Goal: Task Accomplishment & Management: Use online tool/utility

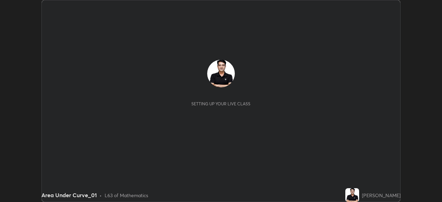
scroll to position [202, 442]
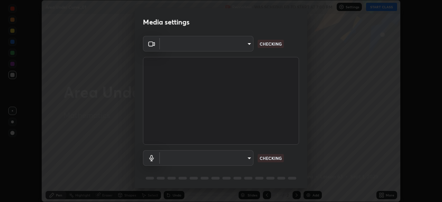
type input "573edd819c0ef8de467de5ce4ec508ac77a3347739658899c49f764764ac8f1c"
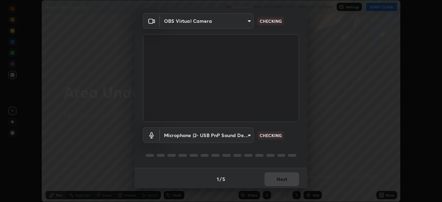
scroll to position [24, 0]
click at [248, 137] on body "Erase all Area Under Curve_01 Recording WAS SCHEDULED TO START AT 7:00 PM Setti…" at bounding box center [221, 101] width 442 height 202
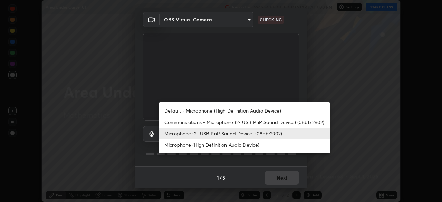
click at [233, 148] on li "Microphone (High Definition Audio Device)" at bounding box center [244, 144] width 171 height 11
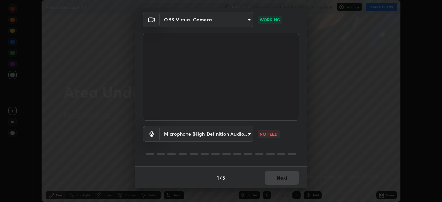
click at [247, 135] on body "Erase all Area Under Curve_01 Recording WAS SCHEDULED TO START AT 7:00 PM Setti…" at bounding box center [221, 101] width 442 height 202
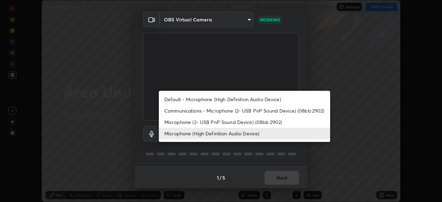
click at [233, 123] on li "Microphone (2- USB PnP Sound Device) (08bb:2902)" at bounding box center [244, 121] width 171 height 11
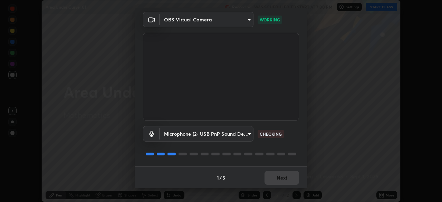
click at [245, 136] on body "Erase all Area Under Curve_01 Recording WAS SCHEDULED TO START AT 7:00 PM Setti…" at bounding box center [221, 101] width 442 height 202
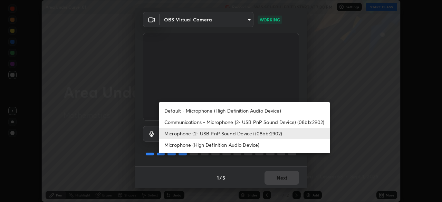
click at [233, 148] on li "Microphone (High Definition Audio Device)" at bounding box center [244, 144] width 171 height 11
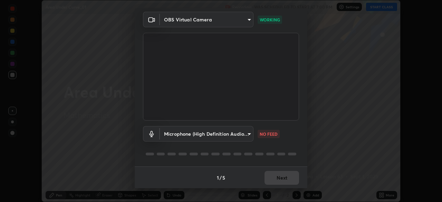
click at [249, 135] on body "Erase all Area Under Curve_01 Recording WAS SCHEDULED TO START AT 7:00 PM Setti…" at bounding box center [221, 101] width 442 height 202
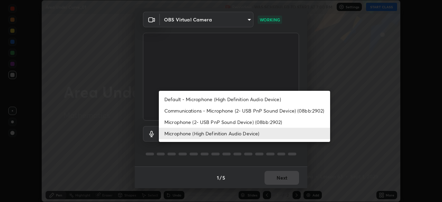
click at [253, 123] on li "Microphone (2- USB PnP Sound Device) (08bb:2902)" at bounding box center [244, 121] width 171 height 11
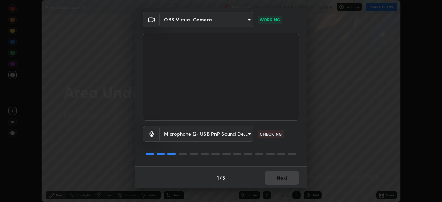
click at [249, 137] on body "Erase all Area Under Curve_01 Recording WAS SCHEDULED TO START AT 7:00 PM Setti…" at bounding box center [221, 101] width 442 height 202
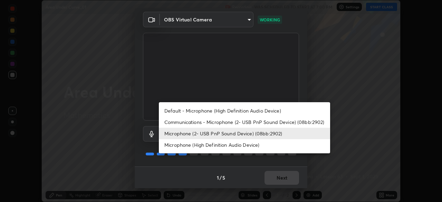
click at [244, 146] on li "Microphone (High Definition Audio Device)" at bounding box center [244, 144] width 171 height 11
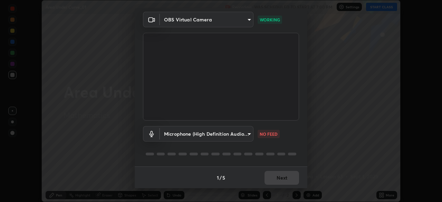
click at [246, 136] on body "Erase all Area Under Curve_01 Recording WAS SCHEDULED TO START AT 7:00 PM Setti…" at bounding box center [221, 101] width 442 height 202
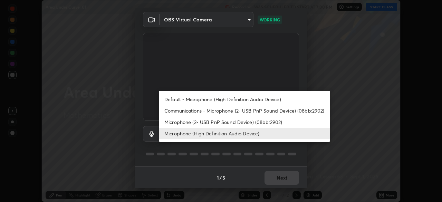
click at [234, 124] on li "Microphone (2- USB PnP Sound Device) (08bb:2902)" at bounding box center [244, 121] width 171 height 11
type input "aea5f8d80b389875e7a47a97f96940650a163a95f833726025dd84a043240feb"
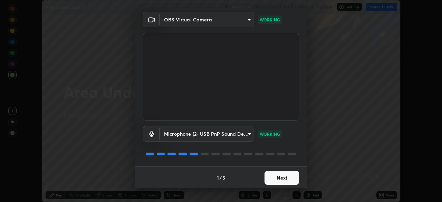
click at [286, 179] on button "Next" at bounding box center [281, 178] width 34 height 14
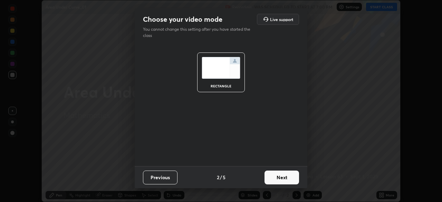
scroll to position [0, 0]
click at [291, 180] on button "Next" at bounding box center [281, 177] width 34 height 14
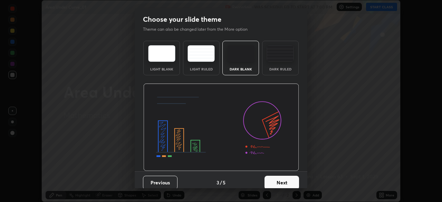
click at [294, 182] on button "Next" at bounding box center [281, 183] width 34 height 14
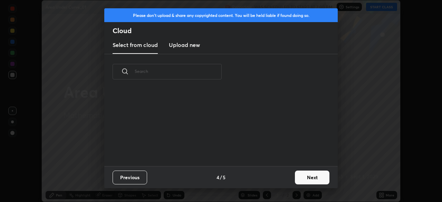
click at [296, 183] on button "Next" at bounding box center [312, 177] width 34 height 14
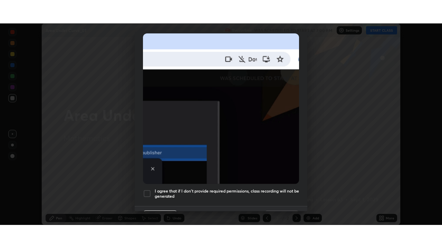
scroll to position [165, 0]
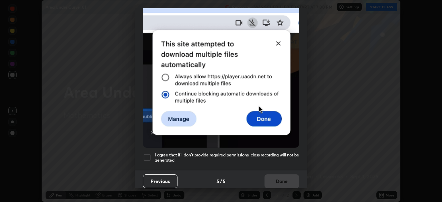
click at [147, 156] on div at bounding box center [147, 157] width 8 height 8
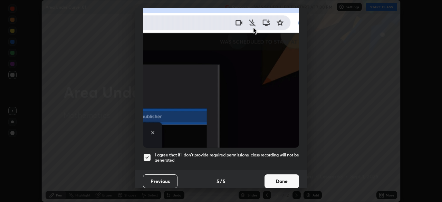
click at [281, 175] on button "Done" at bounding box center [281, 181] width 34 height 14
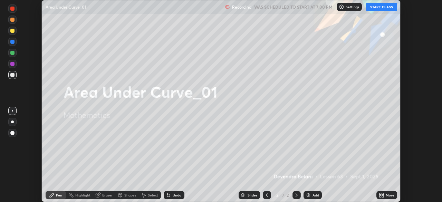
click at [377, 7] on button "START CLASS" at bounding box center [381, 7] width 31 height 8
click at [308, 197] on img at bounding box center [308, 195] width 6 height 6
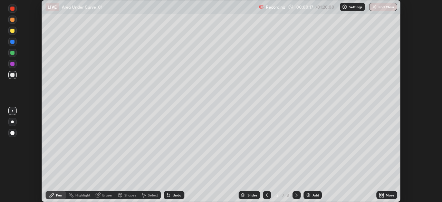
click at [381, 197] on icon at bounding box center [381, 195] width 6 height 6
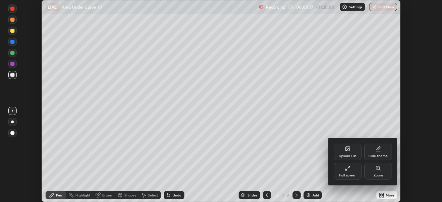
click at [352, 176] on div "Full screen" at bounding box center [347, 175] width 17 height 3
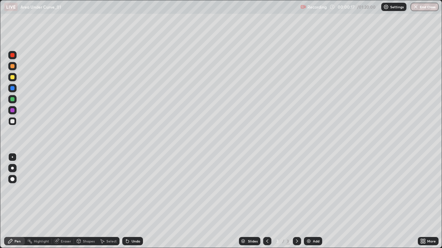
scroll to position [248, 442]
click at [13, 77] on div at bounding box center [12, 77] width 4 height 4
click at [13, 66] on div at bounding box center [12, 66] width 4 height 4
click at [15, 78] on div at bounding box center [12, 77] width 8 height 8
click at [137, 201] on div "Undo" at bounding box center [135, 241] width 9 height 3
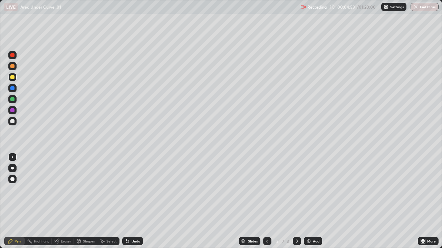
click at [137, 201] on div "Undo" at bounding box center [135, 241] width 9 height 3
click at [13, 121] on div at bounding box center [12, 121] width 4 height 4
click at [13, 78] on div at bounding box center [12, 77] width 4 height 4
click at [137, 201] on div "Undo" at bounding box center [135, 241] width 9 height 3
click at [12, 101] on div at bounding box center [12, 99] width 4 height 4
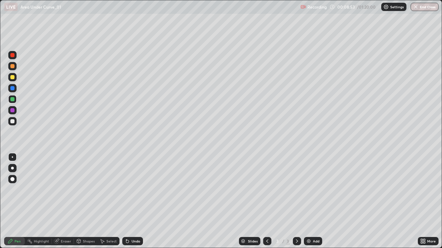
click at [11, 79] on div at bounding box center [12, 77] width 4 height 4
click at [12, 67] on div at bounding box center [12, 66] width 4 height 4
click at [14, 101] on div at bounding box center [12, 99] width 4 height 4
click at [310, 201] on img at bounding box center [309, 242] width 6 height 6
click at [12, 79] on div at bounding box center [12, 77] width 4 height 4
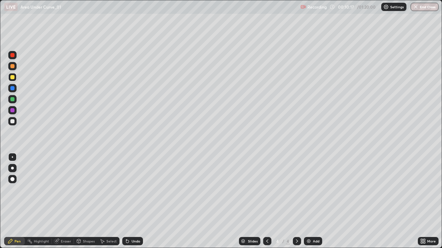
click at [126, 201] on icon at bounding box center [127, 241] width 3 height 3
click at [11, 55] on div at bounding box center [12, 55] width 4 height 4
click at [10, 79] on div at bounding box center [12, 77] width 4 height 4
click at [12, 100] on div at bounding box center [12, 99] width 4 height 4
click at [267, 201] on icon at bounding box center [267, 242] width 6 height 6
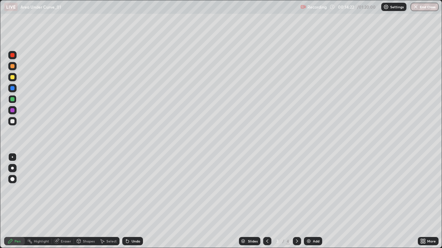
click at [298, 201] on div at bounding box center [297, 241] width 8 height 8
click at [11, 75] on div at bounding box center [12, 77] width 4 height 4
click at [13, 123] on div at bounding box center [12, 121] width 4 height 4
click at [316, 201] on div "Add" at bounding box center [316, 241] width 7 height 3
click at [9, 78] on div at bounding box center [12, 77] width 8 height 8
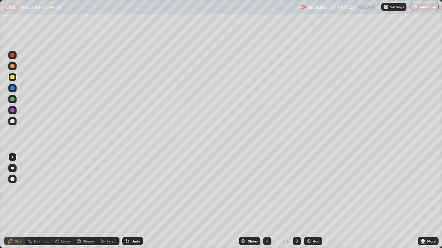
click at [131, 201] on div "Undo" at bounding box center [135, 241] width 9 height 3
click at [129, 201] on div "Undo" at bounding box center [132, 241] width 21 height 8
click at [129, 201] on icon at bounding box center [128, 242] width 6 height 6
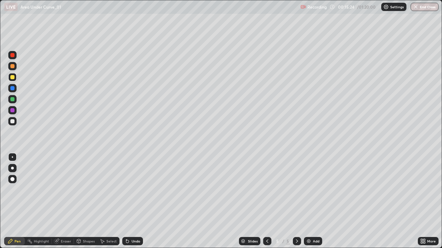
click at [129, 201] on icon at bounding box center [128, 242] width 6 height 6
click at [128, 201] on icon at bounding box center [128, 242] width 6 height 6
click at [128, 201] on div "Undo" at bounding box center [132, 241] width 21 height 8
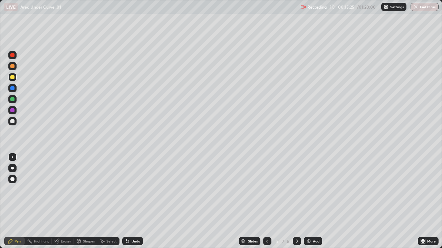
click at [128, 201] on div "Undo" at bounding box center [132, 241] width 21 height 8
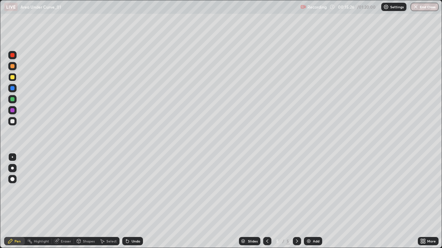
click at [128, 201] on div "Undo" at bounding box center [132, 241] width 21 height 8
click at [126, 201] on icon at bounding box center [128, 242] width 6 height 6
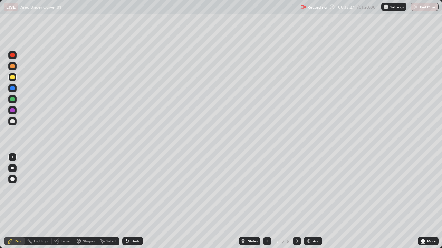
click at [126, 201] on icon at bounding box center [128, 242] width 6 height 6
click at [266, 201] on icon at bounding box center [267, 242] width 6 height 6
click at [266, 201] on icon at bounding box center [267, 241] width 2 height 3
click at [266, 201] on icon at bounding box center [267, 242] width 6 height 6
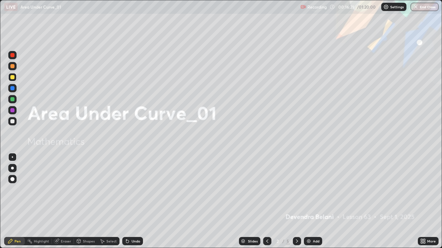
click at [295, 201] on icon at bounding box center [297, 242] width 6 height 6
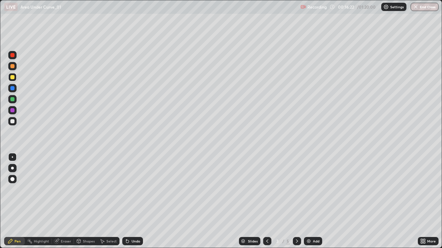
click at [296, 201] on icon at bounding box center [297, 242] width 6 height 6
click at [299, 201] on div at bounding box center [297, 241] width 8 height 8
click at [16, 102] on div at bounding box center [12, 99] width 8 height 8
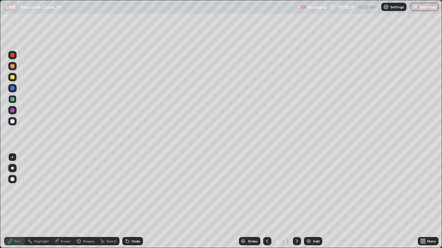
click at [11, 79] on div at bounding box center [12, 77] width 4 height 4
click at [12, 113] on div at bounding box center [12, 110] width 8 height 8
click at [12, 122] on div at bounding box center [12, 121] width 4 height 4
click at [9, 77] on div at bounding box center [12, 77] width 8 height 8
click at [311, 201] on div "Add" at bounding box center [313, 241] width 18 height 8
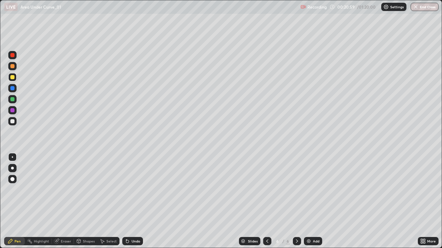
click at [13, 88] on div at bounding box center [12, 88] width 4 height 4
click at [295, 201] on icon at bounding box center [297, 242] width 6 height 6
click at [310, 201] on img at bounding box center [309, 242] width 6 height 6
click at [11, 79] on div at bounding box center [12, 77] width 4 height 4
click at [12, 88] on div at bounding box center [12, 88] width 4 height 4
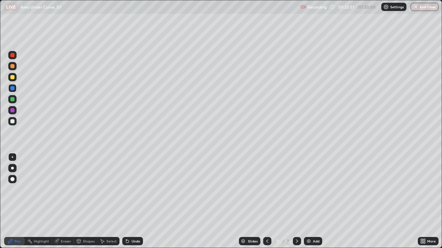
click at [12, 111] on div at bounding box center [12, 110] width 4 height 4
click at [140, 201] on div "Undo" at bounding box center [132, 241] width 21 height 8
click at [141, 201] on div "Undo" at bounding box center [132, 241] width 21 height 8
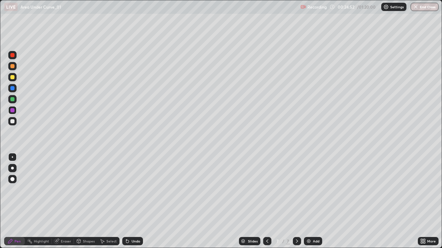
click at [134, 201] on div "Undo" at bounding box center [135, 241] width 9 height 3
click at [135, 201] on div "Undo" at bounding box center [135, 241] width 9 height 3
click at [136, 201] on div "Undo" at bounding box center [135, 241] width 9 height 3
click at [132, 201] on div "Undo" at bounding box center [135, 241] width 9 height 3
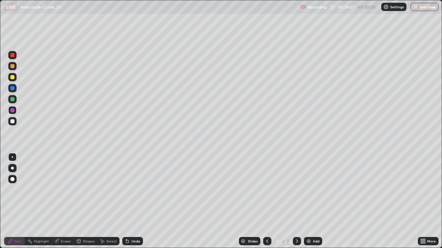
click at [132, 201] on div "Undo" at bounding box center [132, 241] width 21 height 8
click at [135, 201] on div "Undo" at bounding box center [135, 241] width 9 height 3
click at [13, 67] on div at bounding box center [12, 66] width 4 height 4
click at [11, 79] on div at bounding box center [12, 77] width 4 height 4
click at [296, 201] on icon at bounding box center [297, 242] width 6 height 6
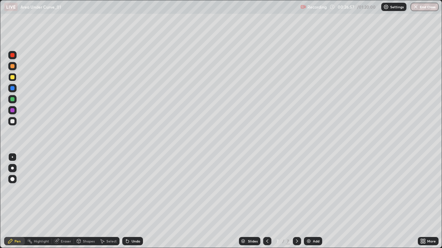
click at [314, 201] on div "Add" at bounding box center [313, 241] width 18 height 8
click at [137, 201] on div "Undo" at bounding box center [135, 241] width 9 height 3
click at [135, 201] on div "Undo" at bounding box center [135, 241] width 9 height 3
click at [14, 68] on div at bounding box center [12, 66] width 4 height 4
click at [67, 201] on div "Eraser" at bounding box center [63, 241] width 22 height 8
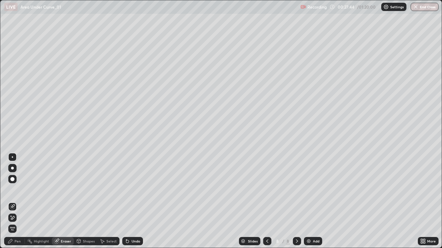
click at [19, 201] on div "Pen" at bounding box center [17, 241] width 6 height 3
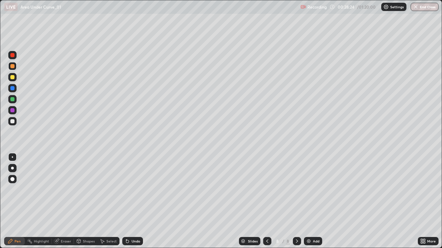
click at [13, 68] on div at bounding box center [12, 66] width 4 height 4
click at [14, 58] on div at bounding box center [12, 55] width 8 height 8
click at [70, 201] on div "Eraser" at bounding box center [66, 241] width 10 height 3
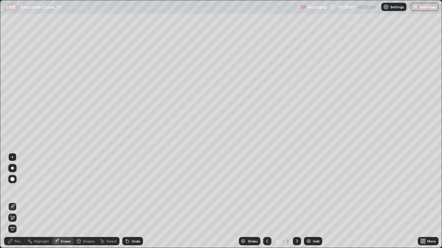
click at [110, 201] on div "Select" at bounding box center [111, 241] width 10 height 3
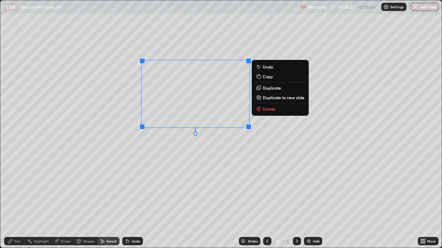
click at [281, 112] on button "Delete" at bounding box center [279, 109] width 51 height 8
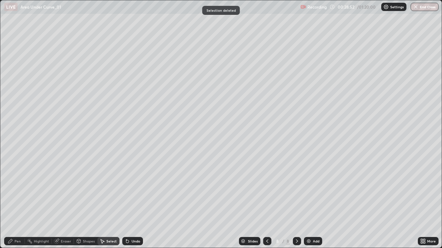
click at [19, 201] on div "Pen" at bounding box center [17, 241] width 6 height 3
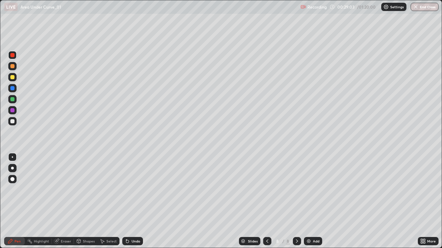
click at [12, 77] on div at bounding box center [12, 77] width 4 height 4
click at [129, 201] on div "Undo" at bounding box center [132, 241] width 21 height 8
click at [131, 201] on div "Undo" at bounding box center [135, 241] width 9 height 3
click at [130, 201] on div "Undo" at bounding box center [132, 241] width 21 height 8
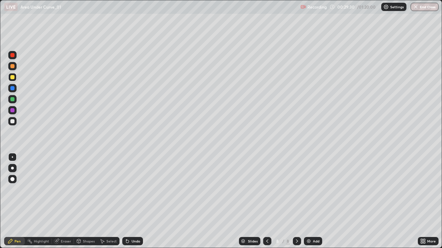
click at [130, 201] on div "Undo" at bounding box center [132, 241] width 21 height 8
click at [131, 201] on div "Undo" at bounding box center [135, 241] width 9 height 3
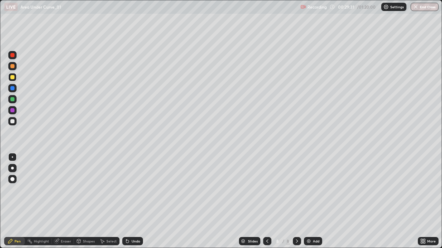
click at [131, 201] on div "Undo" at bounding box center [132, 241] width 21 height 8
click at [130, 201] on div "Undo" at bounding box center [132, 241] width 21 height 8
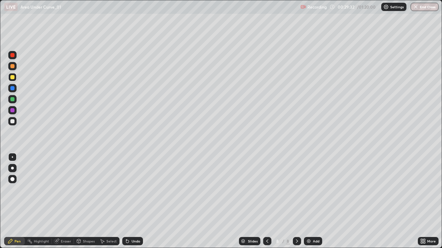
click at [130, 201] on div "Undo" at bounding box center [132, 241] width 21 height 8
click at [131, 201] on div "Undo" at bounding box center [130, 242] width 23 height 14
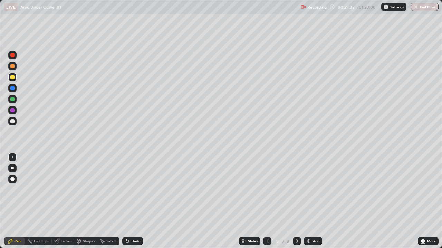
click at [132, 201] on div "Undo" at bounding box center [132, 241] width 21 height 8
click at [132, 201] on div "Undo" at bounding box center [130, 242] width 23 height 14
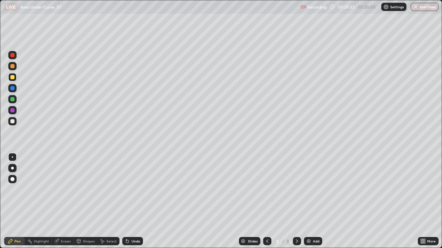
click at [132, 201] on div "Undo" at bounding box center [130, 242] width 23 height 14
click at [131, 201] on div "Undo" at bounding box center [130, 242] width 23 height 14
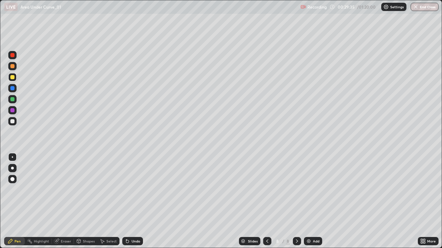
click at [132, 201] on div "Undo" at bounding box center [130, 242] width 23 height 14
click at [134, 201] on div "Undo" at bounding box center [130, 242] width 23 height 14
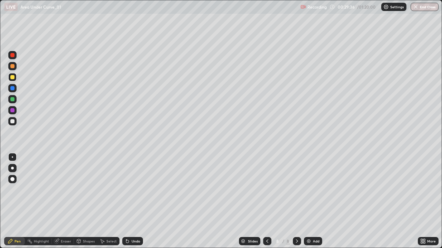
click at [134, 201] on div "Undo" at bounding box center [130, 242] width 23 height 14
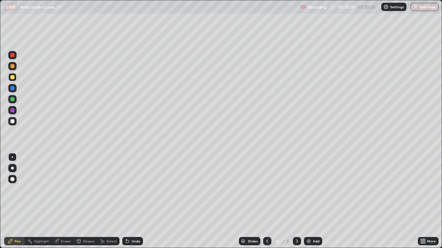
click at [102, 201] on icon at bounding box center [103, 242] width 4 height 4
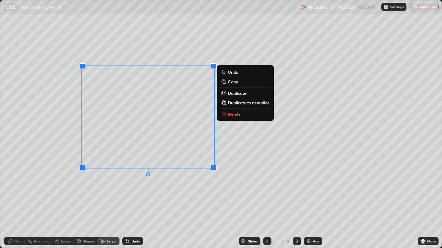
click at [240, 115] on button "Delete" at bounding box center [244, 114] width 51 height 8
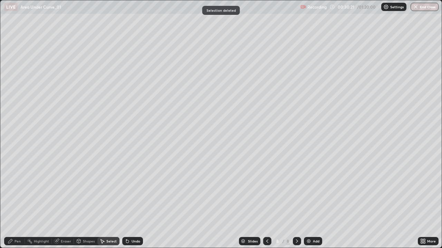
click at [13, 201] on div "Pen" at bounding box center [14, 241] width 21 height 8
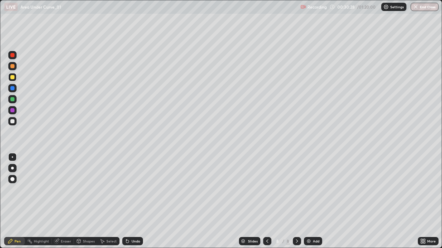
click at [134, 201] on div "Undo" at bounding box center [132, 241] width 21 height 8
click at [12, 102] on div at bounding box center [12, 99] width 8 height 8
click at [106, 201] on div "Select" at bounding box center [108, 241] width 22 height 8
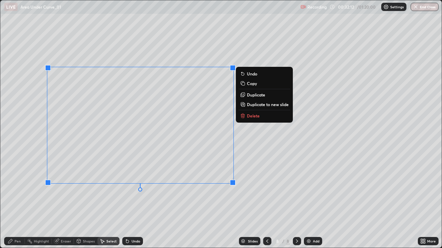
click at [263, 119] on button "Delete" at bounding box center [263, 116] width 51 height 8
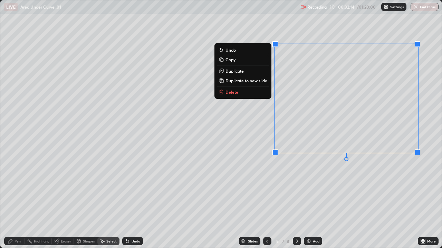
click at [235, 92] on p "Delete" at bounding box center [231, 92] width 13 height 6
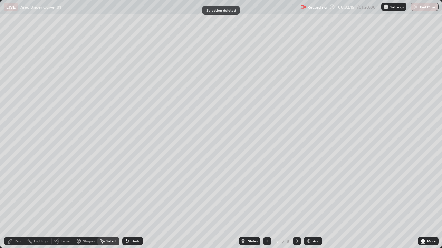
click at [20, 201] on div "Pen" at bounding box center [17, 241] width 6 height 3
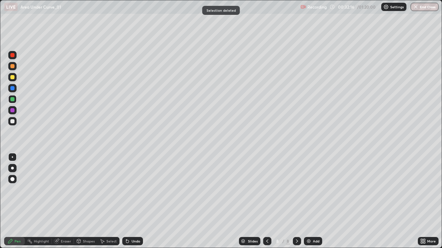
click at [12, 78] on div at bounding box center [12, 77] width 4 height 4
click at [12, 67] on div at bounding box center [12, 66] width 4 height 4
click at [11, 87] on div at bounding box center [12, 88] width 4 height 4
click at [137, 201] on div "Undo" at bounding box center [132, 241] width 21 height 8
click at [136, 201] on div "Undo" at bounding box center [132, 241] width 21 height 8
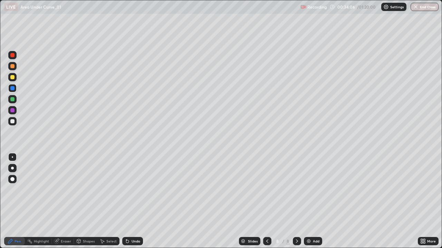
click at [141, 201] on div "Undo" at bounding box center [132, 241] width 21 height 8
click at [13, 121] on div at bounding box center [12, 121] width 4 height 4
click at [108, 201] on div "Select" at bounding box center [108, 241] width 22 height 8
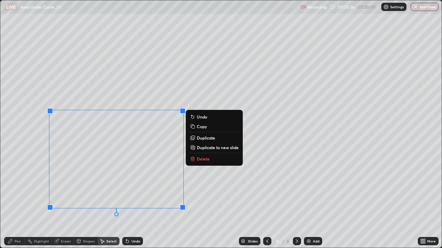
click at [203, 161] on p "Delete" at bounding box center [203, 159] width 13 height 6
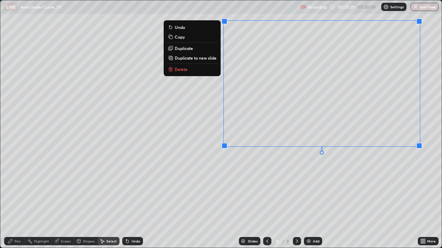
click at [194, 73] on button "Delete" at bounding box center [191, 69] width 51 height 8
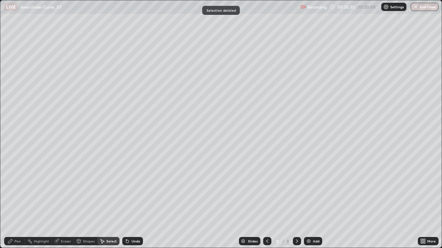
click at [20, 201] on div "Pen" at bounding box center [14, 241] width 21 height 8
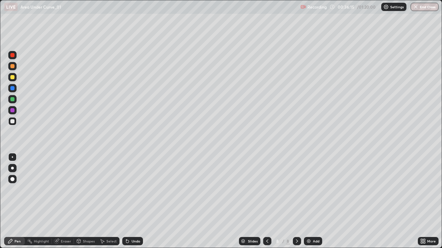
click at [132, 201] on div "Undo" at bounding box center [132, 241] width 21 height 8
click at [130, 201] on div "Undo" at bounding box center [132, 241] width 21 height 8
click at [131, 201] on div "Undo" at bounding box center [135, 241] width 9 height 3
click at [126, 201] on icon at bounding box center [127, 241] width 3 height 3
click at [138, 201] on div "Undo" at bounding box center [132, 241] width 21 height 8
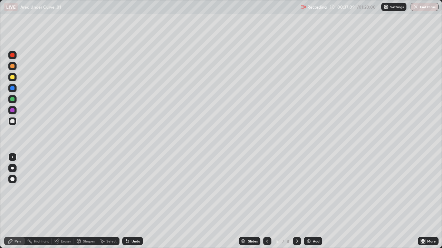
click at [69, 201] on div "Eraser" at bounding box center [66, 241] width 10 height 3
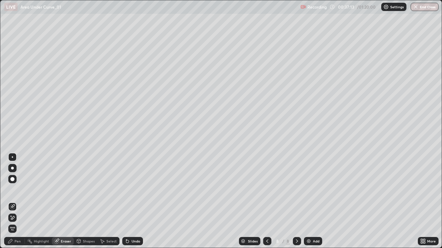
click at [19, 201] on div "Pen" at bounding box center [14, 241] width 21 height 8
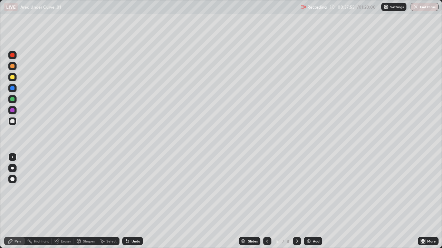
click at [12, 100] on div at bounding box center [12, 99] width 4 height 4
click at [137, 201] on div "Undo" at bounding box center [135, 241] width 9 height 3
click at [134, 201] on div "Undo" at bounding box center [135, 241] width 9 height 3
click at [136, 201] on div "Undo" at bounding box center [135, 241] width 9 height 3
click at [138, 201] on div "Undo" at bounding box center [135, 241] width 9 height 3
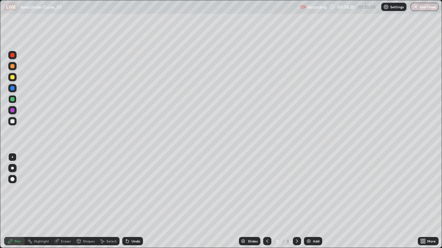
click at [138, 201] on div "Undo" at bounding box center [132, 241] width 21 height 8
click at [139, 201] on div "Undo" at bounding box center [132, 241] width 21 height 8
click at [137, 201] on div "Undo" at bounding box center [132, 241] width 21 height 8
click at [136, 201] on div "Undo" at bounding box center [130, 242] width 23 height 14
click at [135, 201] on div "Undo" at bounding box center [130, 242] width 23 height 14
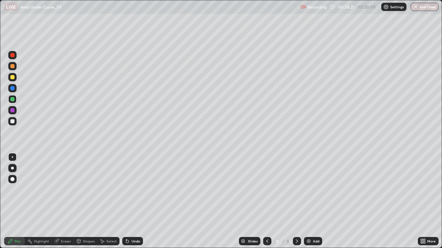
click at [135, 201] on div "Undo" at bounding box center [130, 242] width 23 height 14
click at [107, 201] on div "Select" at bounding box center [111, 241] width 10 height 3
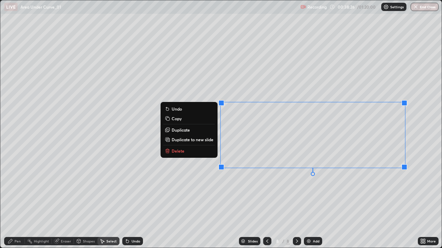
click at [197, 155] on button "Delete" at bounding box center [188, 151] width 51 height 8
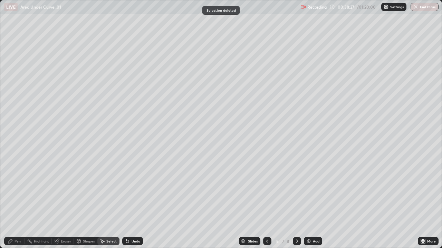
click at [17, 201] on div "Pen" at bounding box center [17, 241] width 6 height 3
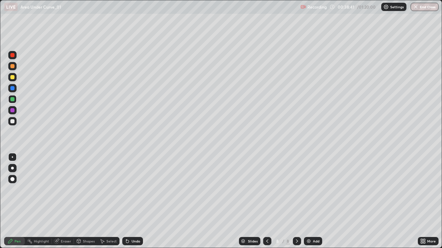
click at [13, 68] on div at bounding box center [12, 66] width 4 height 4
click at [109, 201] on div "Select" at bounding box center [111, 241] width 10 height 3
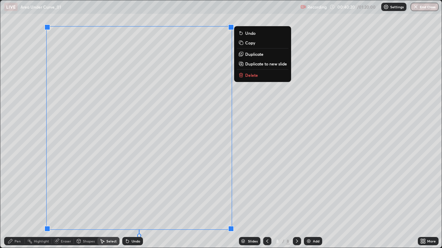
click at [258, 77] on button "Delete" at bounding box center [262, 75] width 51 height 8
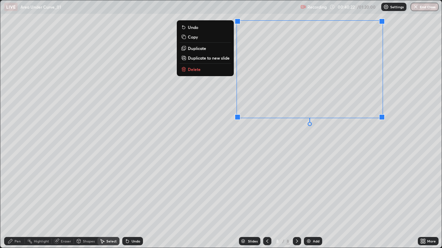
click at [211, 70] on button "Delete" at bounding box center [204, 69] width 51 height 8
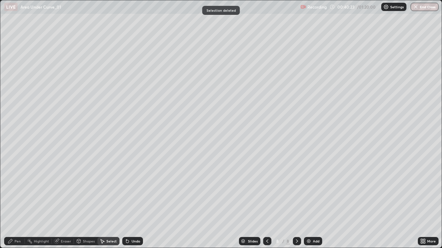
click at [19, 201] on div "Pen" at bounding box center [14, 241] width 21 height 8
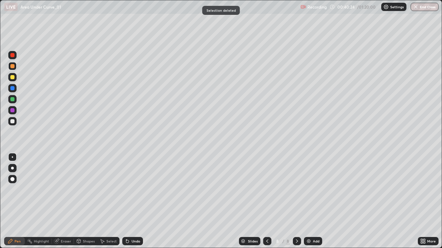
click at [12, 78] on div at bounding box center [12, 77] width 4 height 4
click at [12, 103] on div at bounding box center [12, 99] width 8 height 8
click at [138, 201] on div "Undo" at bounding box center [135, 241] width 9 height 3
click at [137, 201] on div "Undo" at bounding box center [135, 241] width 9 height 3
click at [138, 201] on div "Undo" at bounding box center [135, 241] width 9 height 3
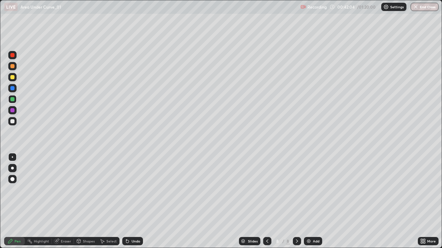
click at [133, 201] on div "Undo" at bounding box center [132, 241] width 21 height 8
click at [132, 201] on div "Undo" at bounding box center [132, 241] width 21 height 8
click at [131, 201] on div "Undo" at bounding box center [135, 241] width 9 height 3
click at [136, 201] on div "Undo" at bounding box center [135, 241] width 9 height 3
click at [12, 122] on div at bounding box center [12, 121] width 4 height 4
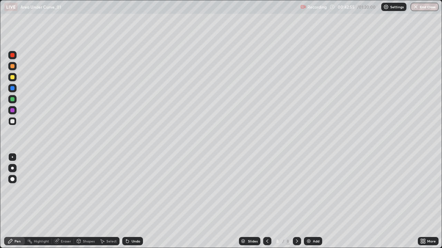
click at [135, 201] on div "Undo" at bounding box center [135, 241] width 9 height 3
click at [10, 79] on div at bounding box center [12, 77] width 8 height 8
click at [58, 201] on icon at bounding box center [57, 242] width 6 height 6
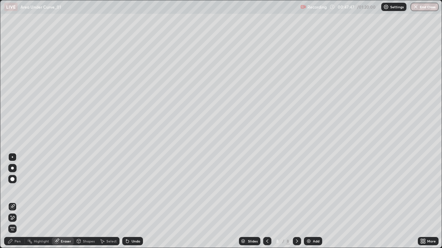
click at [14, 201] on div "Pen" at bounding box center [14, 241] width 21 height 8
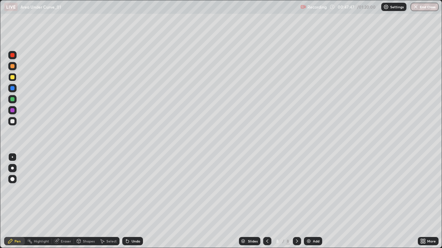
click at [12, 88] on div at bounding box center [12, 88] width 4 height 4
click at [12, 101] on div at bounding box center [12, 99] width 4 height 4
click at [10, 76] on div at bounding box center [12, 77] width 4 height 4
click at [266, 201] on icon at bounding box center [267, 242] width 6 height 6
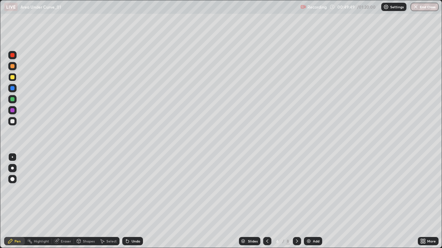
click at [12, 89] on div at bounding box center [12, 88] width 4 height 4
click at [296, 201] on icon at bounding box center [297, 241] width 2 height 3
click at [297, 201] on icon at bounding box center [297, 242] width 6 height 6
click at [295, 201] on icon at bounding box center [297, 242] width 6 height 6
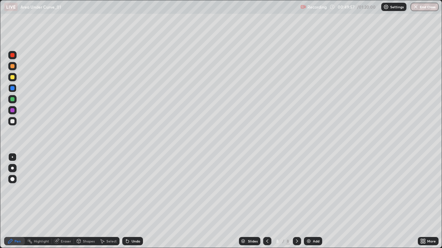
click at [311, 201] on div "Add" at bounding box center [313, 241] width 18 height 8
click at [12, 78] on div at bounding box center [12, 77] width 4 height 4
click at [102, 201] on icon at bounding box center [103, 242] width 4 height 4
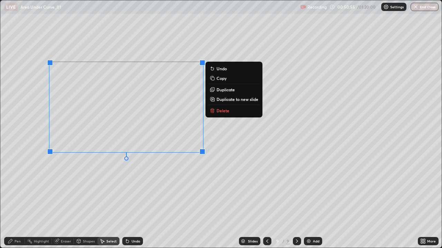
click at [220, 114] on button "Delete" at bounding box center [233, 111] width 51 height 8
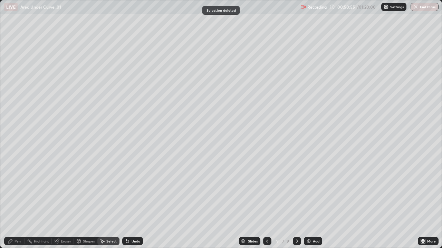
click at [18, 201] on div "Pen" at bounding box center [17, 241] width 6 height 3
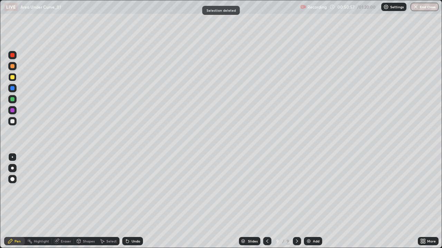
click at [69, 201] on div "Eraser" at bounding box center [63, 241] width 22 height 8
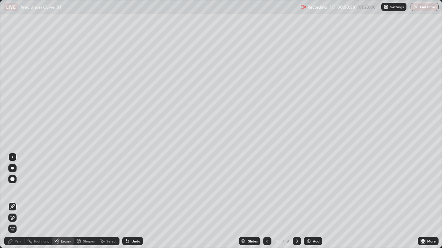
click at [14, 201] on div "Pen" at bounding box center [14, 241] width 21 height 8
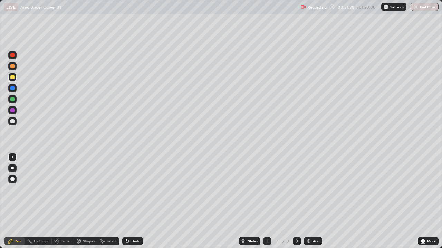
click at [11, 91] on div at bounding box center [12, 88] width 8 height 8
click at [64, 201] on div "Eraser" at bounding box center [66, 241] width 10 height 3
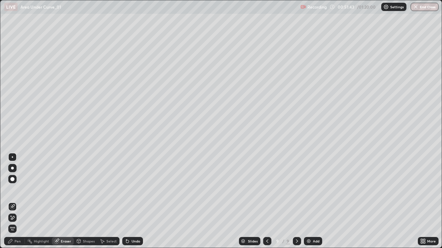
click at [70, 201] on div "Eraser" at bounding box center [66, 241] width 10 height 3
click at [23, 201] on div "Pen" at bounding box center [14, 241] width 21 height 8
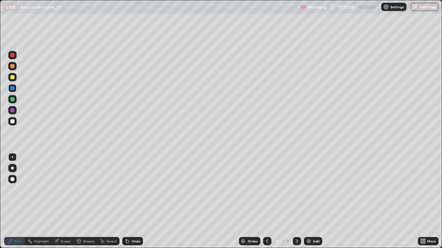
click at [135, 201] on div "Undo" at bounding box center [135, 241] width 9 height 3
click at [134, 201] on div "Undo" at bounding box center [135, 241] width 9 height 3
click at [128, 201] on icon at bounding box center [128, 242] width 6 height 6
click at [128, 201] on div "Undo" at bounding box center [132, 241] width 21 height 8
click at [126, 201] on icon at bounding box center [126, 240] width 1 height 1
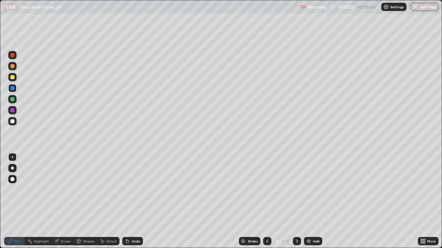
click at [126, 201] on icon at bounding box center [126, 240] width 1 height 1
click at [128, 201] on icon at bounding box center [128, 242] width 6 height 6
click at [129, 201] on div "Undo" at bounding box center [132, 241] width 21 height 8
click at [66, 201] on div "Eraser" at bounding box center [63, 241] width 22 height 8
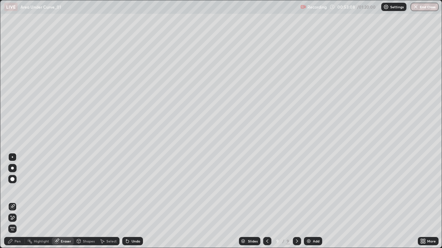
click at [112, 201] on div "Select" at bounding box center [108, 241] width 22 height 8
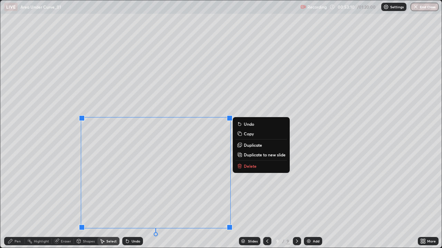
click at [253, 169] on p "Delete" at bounding box center [250, 167] width 13 height 6
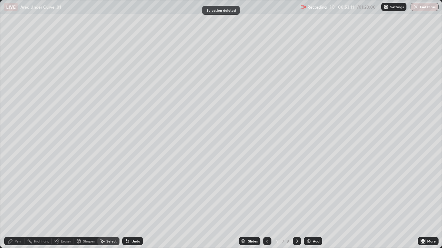
click at [13, 201] on div "Pen" at bounding box center [14, 241] width 21 height 8
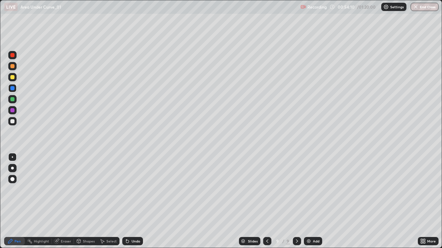
click at [265, 201] on div at bounding box center [267, 242] width 8 height 14
click at [269, 201] on div at bounding box center [267, 242] width 8 height 14
click at [267, 201] on icon at bounding box center [267, 241] width 2 height 3
click at [296, 201] on icon at bounding box center [297, 242] width 6 height 6
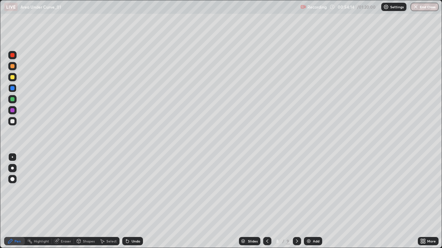
click at [296, 201] on icon at bounding box center [297, 242] width 6 height 6
click at [306, 201] on div "Add" at bounding box center [313, 241] width 18 height 8
click at [12, 67] on div at bounding box center [12, 66] width 4 height 4
click at [13, 78] on div at bounding box center [12, 77] width 4 height 4
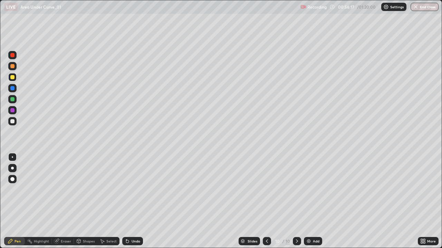
click at [66, 201] on div "Eraser" at bounding box center [63, 241] width 22 height 8
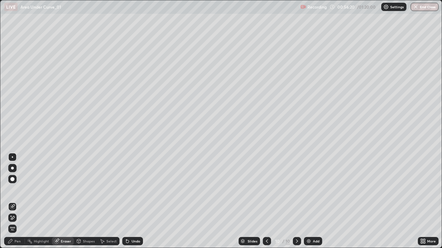
click at [106, 201] on div "Select" at bounding box center [111, 241] width 10 height 3
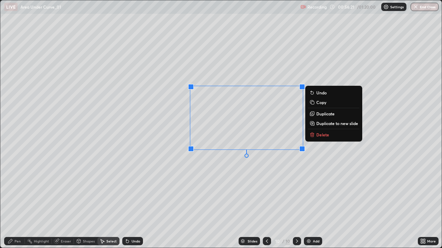
click at [313, 135] on icon at bounding box center [313, 135] width 0 height 1
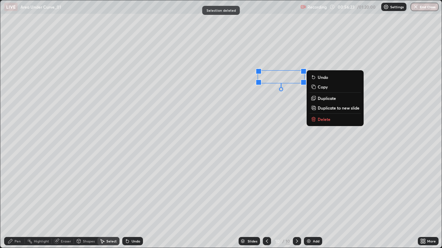
click at [322, 121] on p "Delete" at bounding box center [323, 120] width 13 height 6
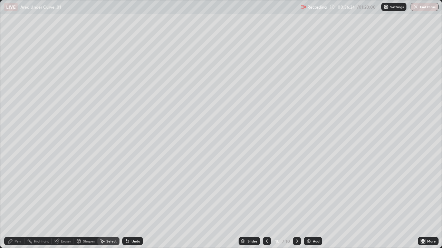
click at [16, 201] on div "Pen" at bounding box center [17, 241] width 6 height 3
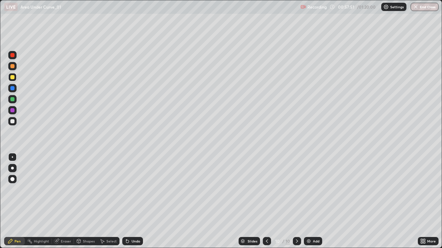
click at [13, 89] on div at bounding box center [12, 88] width 4 height 4
click at [135, 201] on div "Undo" at bounding box center [132, 241] width 21 height 8
click at [133, 201] on div "Undo" at bounding box center [132, 241] width 21 height 8
click at [104, 201] on div "Select" at bounding box center [108, 241] width 22 height 8
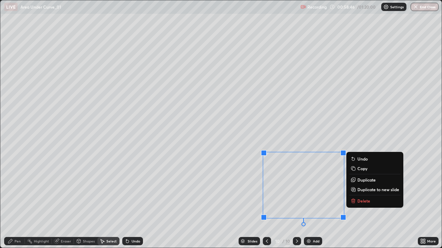
click at [357, 201] on p "Delete" at bounding box center [363, 201] width 13 height 6
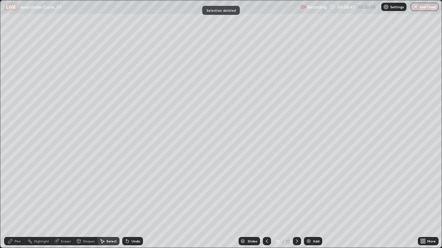
click at [18, 201] on div "Pen" at bounding box center [17, 241] width 6 height 3
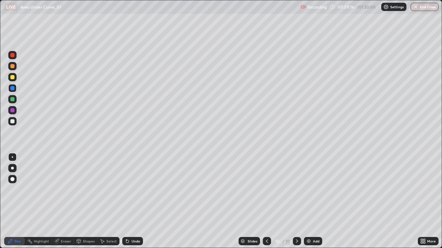
click at [13, 66] on div at bounding box center [12, 66] width 4 height 4
click at [112, 201] on div "Select" at bounding box center [111, 241] width 10 height 3
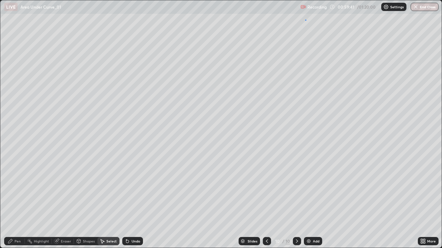
click at [305, 19] on div "0 ° Undo Copy Duplicate Duplicate to new slide Delete" at bounding box center [220, 124] width 441 height 248
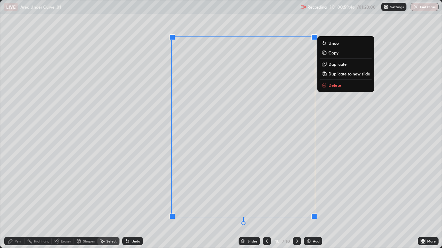
click at [331, 87] on p "Delete" at bounding box center [334, 85] width 13 height 6
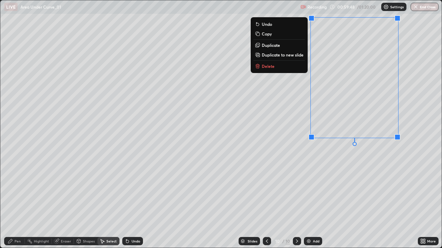
click at [272, 66] on p "Delete" at bounding box center [268, 66] width 13 height 6
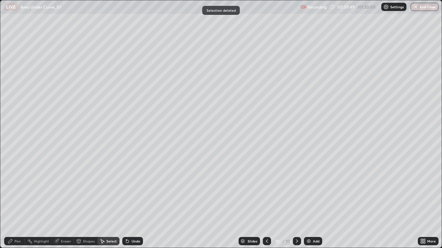
click at [23, 201] on div "Pen" at bounding box center [14, 241] width 21 height 8
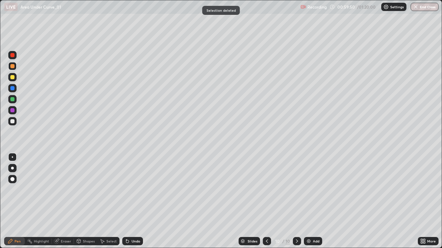
click at [11, 101] on div at bounding box center [12, 99] width 4 height 4
click at [308, 201] on img at bounding box center [309, 242] width 6 height 6
click at [137, 201] on div "Undo" at bounding box center [135, 241] width 9 height 3
click at [137, 201] on div "Undo" at bounding box center [132, 241] width 21 height 8
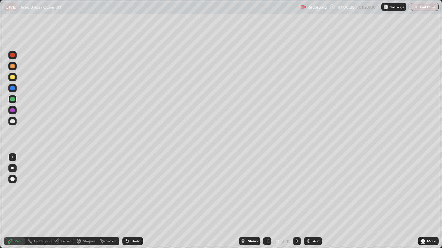
click at [137, 201] on div "Undo" at bounding box center [132, 241] width 21 height 8
click at [14, 79] on div at bounding box center [12, 77] width 4 height 4
click at [135, 201] on div "Undo" at bounding box center [132, 241] width 21 height 8
click at [136, 201] on div "Undo" at bounding box center [132, 241] width 21 height 8
click at [115, 201] on div "Select" at bounding box center [111, 241] width 10 height 3
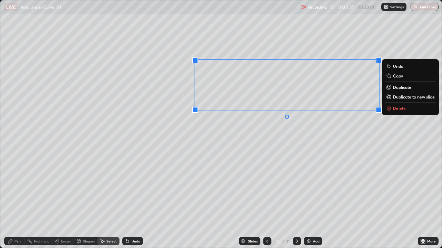
click at [395, 111] on button "Delete" at bounding box center [409, 108] width 51 height 8
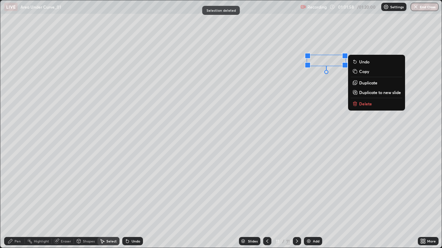
click at [368, 107] on button "Delete" at bounding box center [376, 104] width 51 height 8
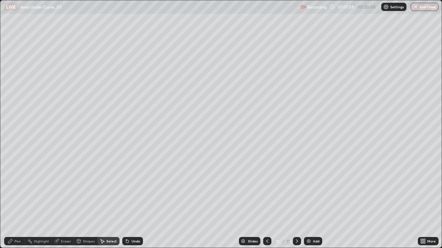
click at [18, 201] on div "Pen" at bounding box center [14, 241] width 21 height 8
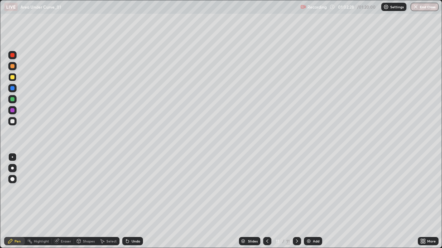
click at [13, 108] on div at bounding box center [12, 110] width 4 height 4
click at [14, 77] on div at bounding box center [12, 77] width 4 height 4
click at [310, 201] on img at bounding box center [309, 242] width 6 height 6
click at [15, 124] on div at bounding box center [12, 121] width 8 height 8
click at [11, 99] on div at bounding box center [12, 99] width 4 height 4
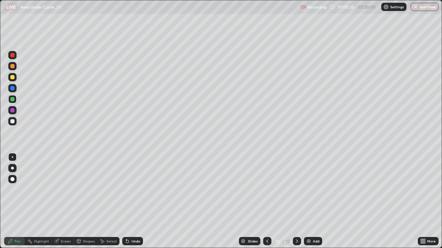
click at [12, 109] on div at bounding box center [12, 110] width 4 height 4
click at [11, 123] on div at bounding box center [12, 121] width 4 height 4
click at [13, 68] on div at bounding box center [12, 66] width 4 height 4
click at [132, 201] on div "Undo" at bounding box center [132, 241] width 21 height 8
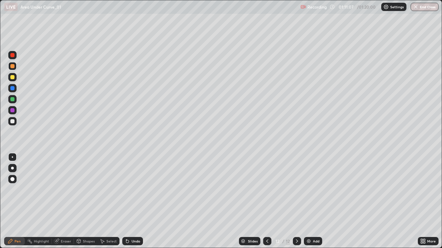
click at [133, 201] on div "Undo" at bounding box center [135, 241] width 9 height 3
click at [131, 201] on div "Undo" at bounding box center [135, 241] width 9 height 3
click at [132, 201] on div "Undo" at bounding box center [135, 241] width 9 height 3
click at [135, 201] on div "Undo" at bounding box center [135, 241] width 9 height 3
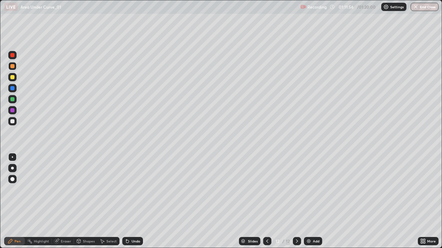
click at [13, 79] on div at bounding box center [12, 77] width 8 height 8
click at [115, 201] on div "Select" at bounding box center [108, 241] width 22 height 8
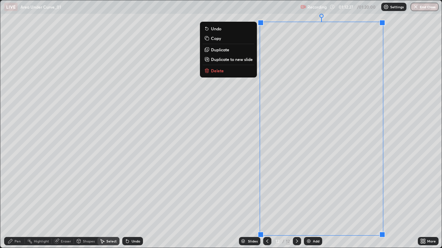
click at [241, 80] on div "0 ° Undo Copy Duplicate Duplicate to new slide Delete" at bounding box center [220, 124] width 441 height 248
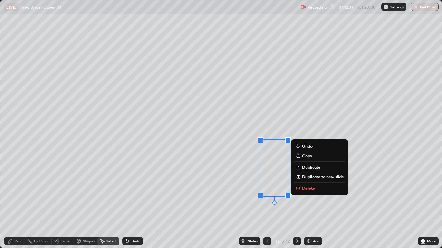
click at [246, 186] on div "0 ° Undo Copy Duplicate Duplicate to new slide Delete" at bounding box center [220, 124] width 441 height 248
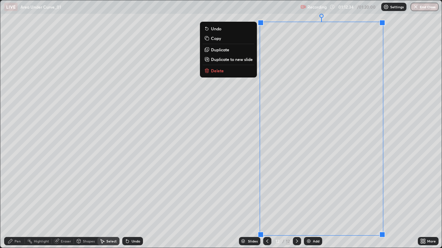
click at [239, 73] on button "Delete" at bounding box center [228, 71] width 51 height 8
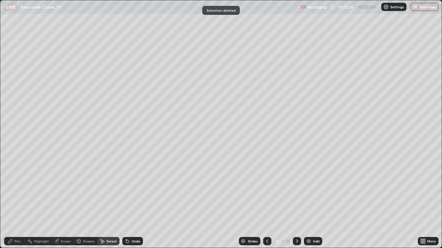
click at [21, 201] on div "Pen" at bounding box center [14, 241] width 21 height 8
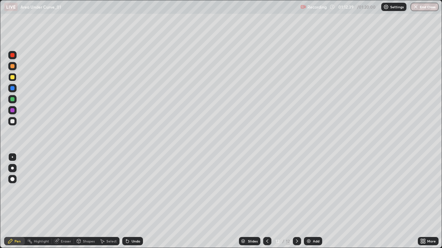
click at [69, 201] on div "Eraser" at bounding box center [66, 241] width 10 height 3
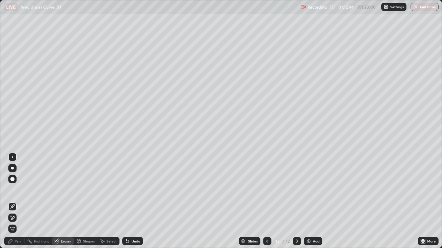
click at [18, 201] on div "Pen" at bounding box center [17, 241] width 6 height 3
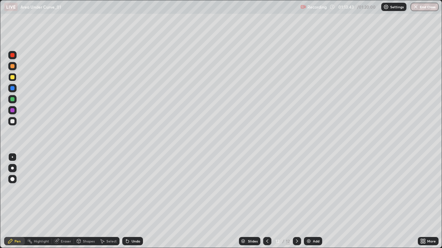
click at [12, 67] on div at bounding box center [12, 66] width 4 height 4
click at [12, 99] on div at bounding box center [12, 99] width 4 height 4
click at [427, 9] on button "End Class" at bounding box center [424, 7] width 27 height 8
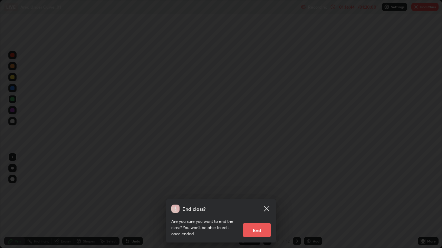
click at [262, 201] on button "End" at bounding box center [257, 231] width 28 height 14
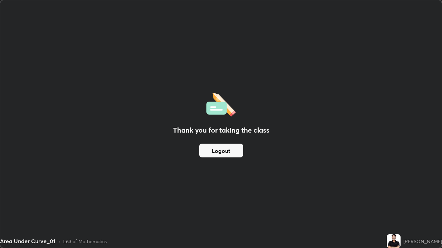
click at [228, 152] on button "Logout" at bounding box center [221, 151] width 44 height 14
